Goal: Consume media (video, audio)

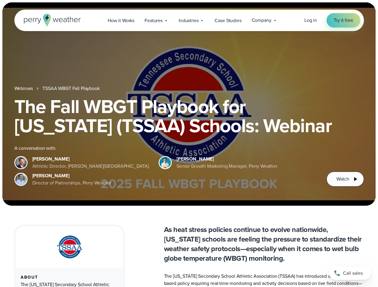
click at [189, 144] on div "The Fall WBGT Playbook for [US_STATE] (TSSAA) Schools: Webinar A conversation w…" at bounding box center [189, 142] width 350 height 90
click at [189, 20] on span "Industries" at bounding box center [189, 20] width 20 height 7
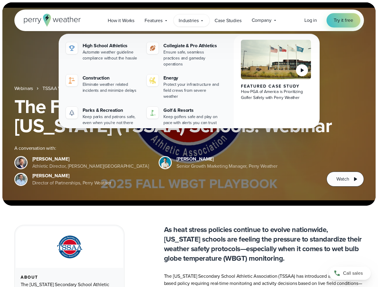
click at [189, 104] on h1 "The Fall WBGT Playbook for [US_STATE] (TSSAA) Schools: Webinar" at bounding box center [189, 116] width 350 height 38
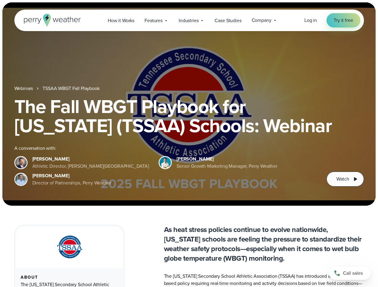
click at [72, 89] on link "TSSAA WBGT Fall Playbook" at bounding box center [71, 88] width 57 height 7
click at [345, 179] on span "Watch" at bounding box center [343, 179] width 13 height 7
